Goal: Transaction & Acquisition: Purchase product/service

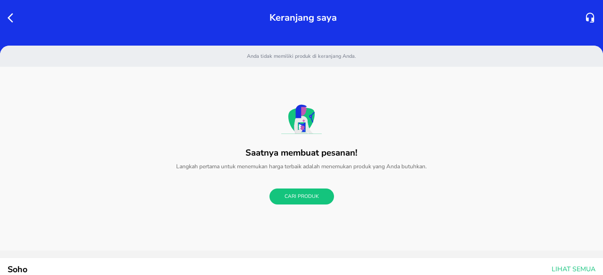
click at [12, 17] on icon "button" at bounding box center [13, 17] width 11 height 11
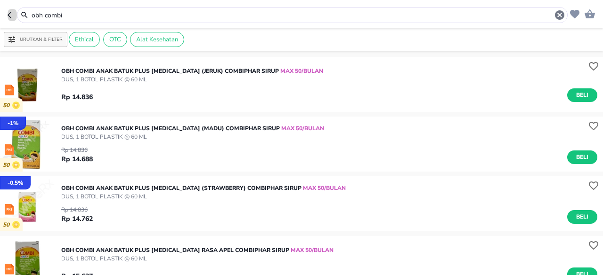
click at [9, 15] on icon "button" at bounding box center [12, 15] width 8 height 8
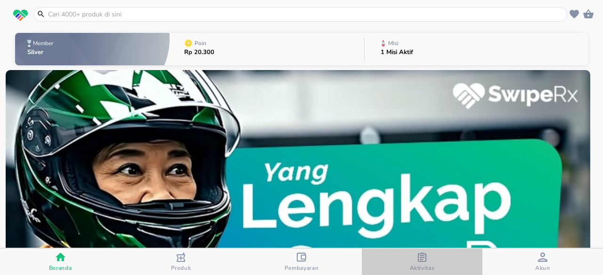
click at [419, 264] on div "button" at bounding box center [421, 259] width 9 height 12
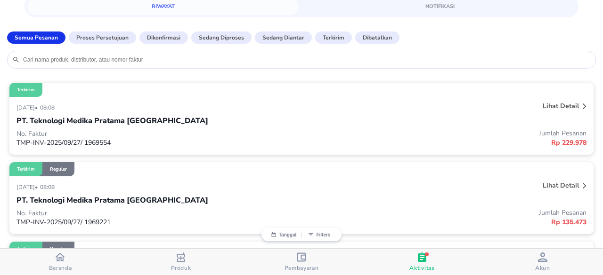
scroll to position [94, 0]
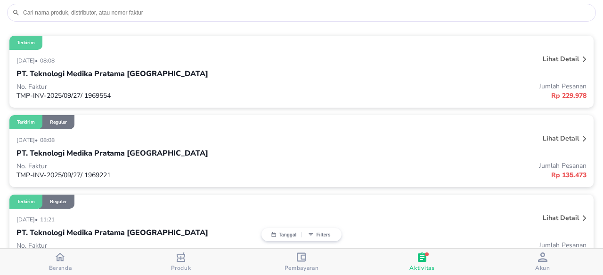
click at [306, 262] on div "button" at bounding box center [301, 259] width 9 height 12
